Goal: Book appointment/travel/reservation

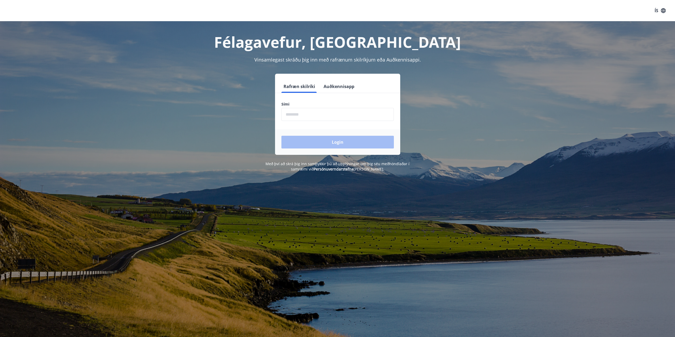
click at [335, 119] on input "phone" at bounding box center [338, 114] width 113 height 13
type input "********"
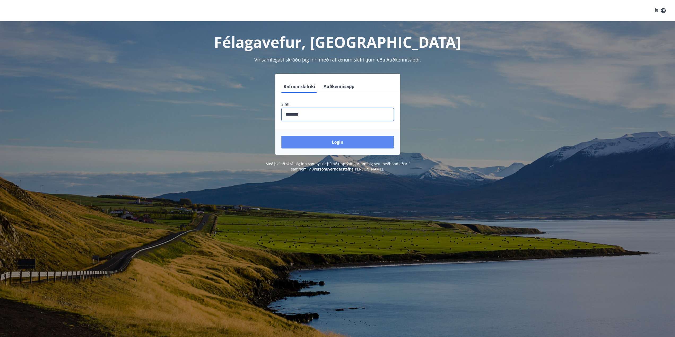
click at [349, 144] on button "Login" at bounding box center [338, 142] width 113 height 13
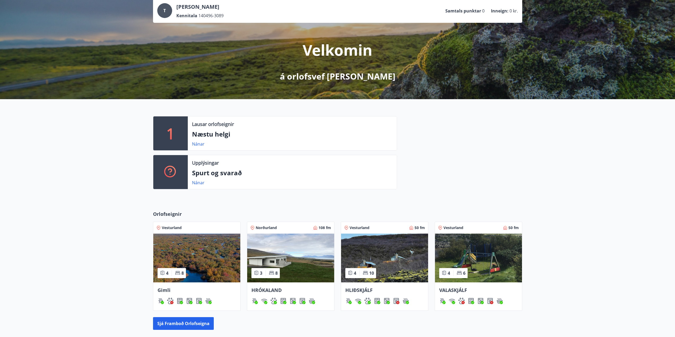
scroll to position [100, 0]
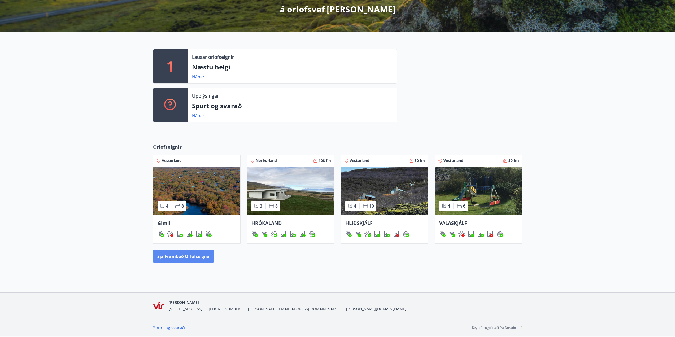
click at [179, 258] on button "Sjá framboð orlofseigna" at bounding box center [183, 256] width 61 height 13
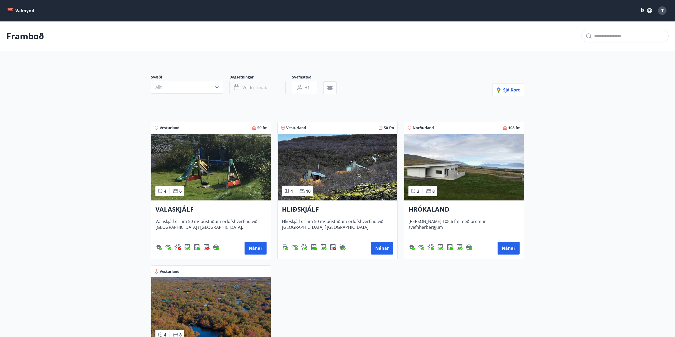
click at [253, 84] on button "Veldu tímabil" at bounding box center [258, 87] width 56 height 13
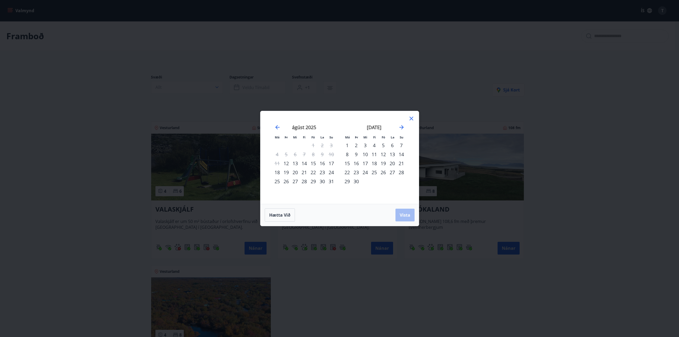
click at [202, 90] on div "Má Þr Mi Fi Fö La Su Má Þr Mi Fi Fö La Su júlí 2025 1 2 3 4 5 6 7 8 9 10 11 12 …" at bounding box center [339, 168] width 679 height 337
click at [418, 121] on div "Má Þr Mi Fi Fö La Su Má Þr Mi Fi Fö La Su júlí 2025 1 2 3 4 5 6 7 8 9 10 11 12 …" at bounding box center [340, 157] width 158 height 93
click at [415, 119] on div "Má Þr Mi Fi Fö La Su Má Þr Mi Fi Fö La Su júlí 2025 1 2 3 4 5 6 7 8 9 10 11 12 …" at bounding box center [340, 157] width 158 height 93
click at [409, 118] on icon at bounding box center [411, 118] width 6 height 6
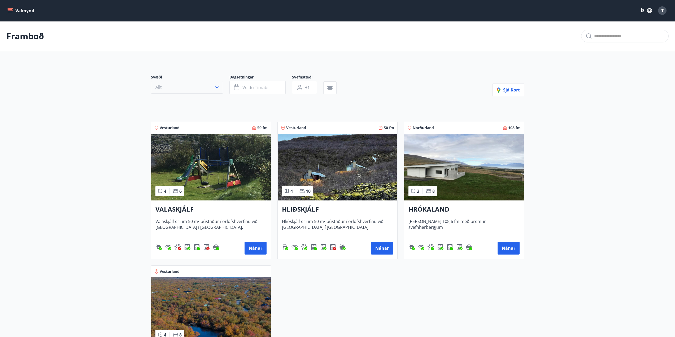
click at [191, 88] on button "Allt" at bounding box center [187, 87] width 72 height 13
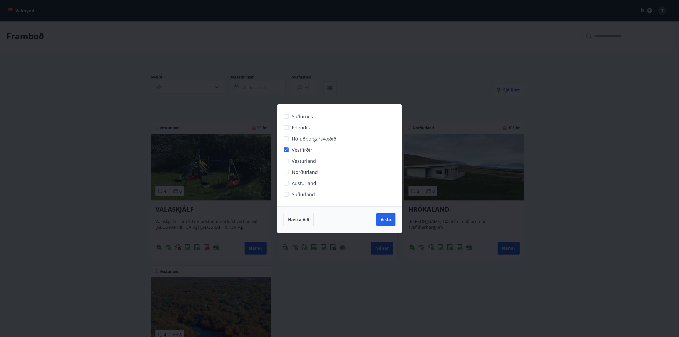
click at [311, 162] on span "Vesturland" at bounding box center [304, 161] width 24 height 7
click at [388, 219] on span "Vista" at bounding box center [386, 220] width 11 height 6
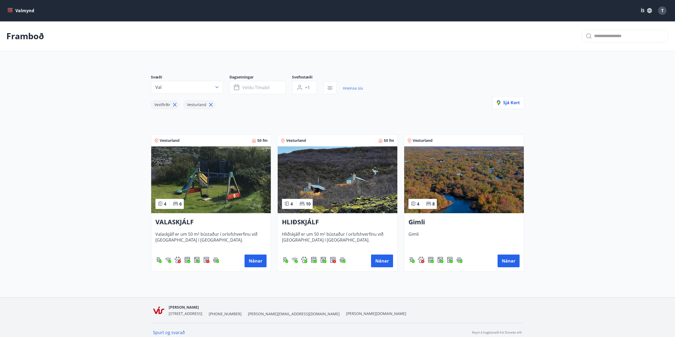
click at [476, 172] on img at bounding box center [464, 179] width 120 height 67
